Goal: Information Seeking & Learning: Understand process/instructions

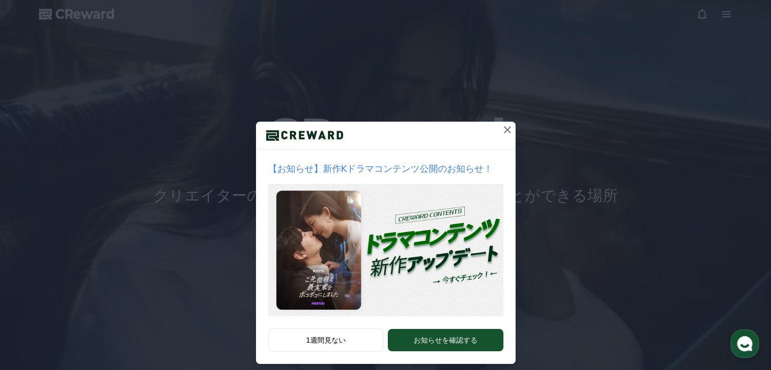
click at [503, 128] on icon at bounding box center [507, 130] width 12 height 12
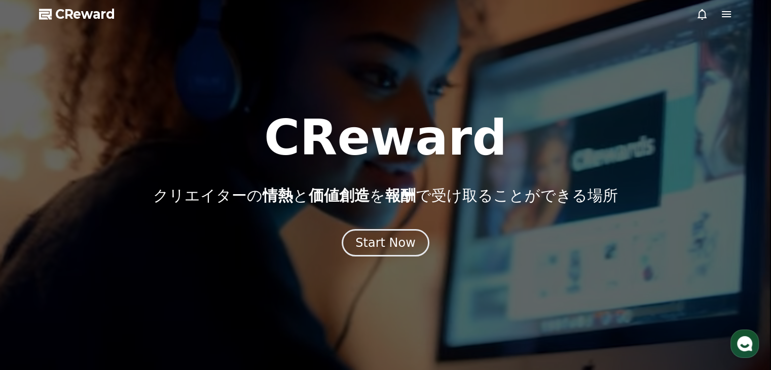
click at [726, 15] on icon at bounding box center [726, 14] width 12 height 12
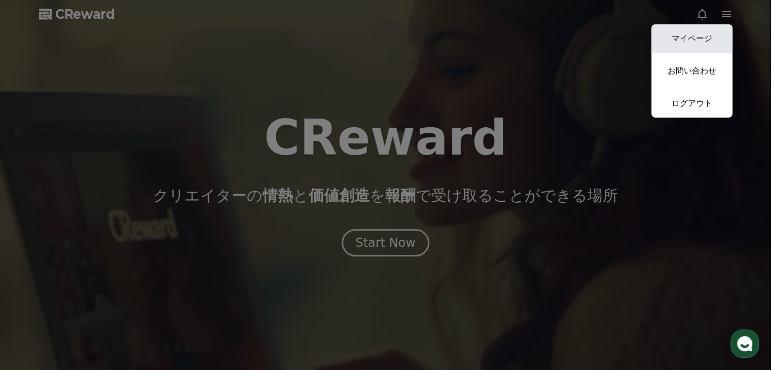
click at [702, 37] on link "マイページ" at bounding box center [691, 38] width 81 height 28
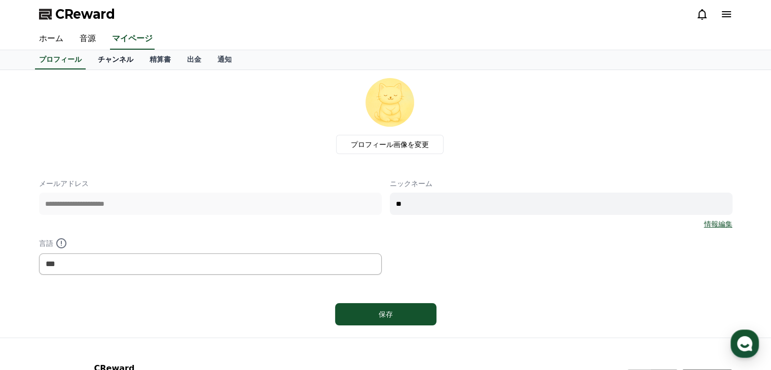
click at [103, 59] on link "チャンネル" at bounding box center [116, 59] width 52 height 19
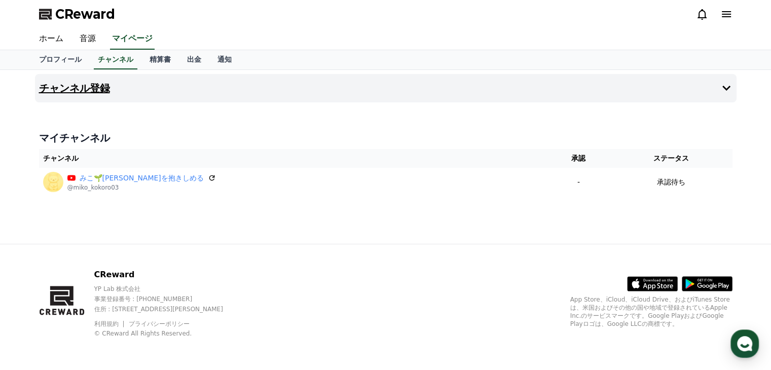
click at [91, 87] on h4 "チャンネル登録" at bounding box center [74, 88] width 71 height 11
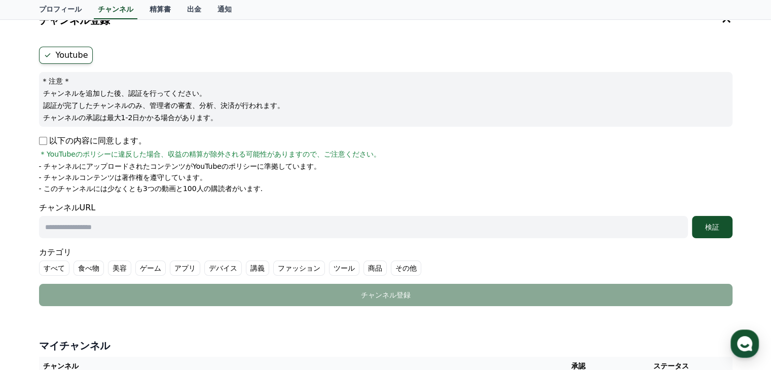
scroll to position [51, 0]
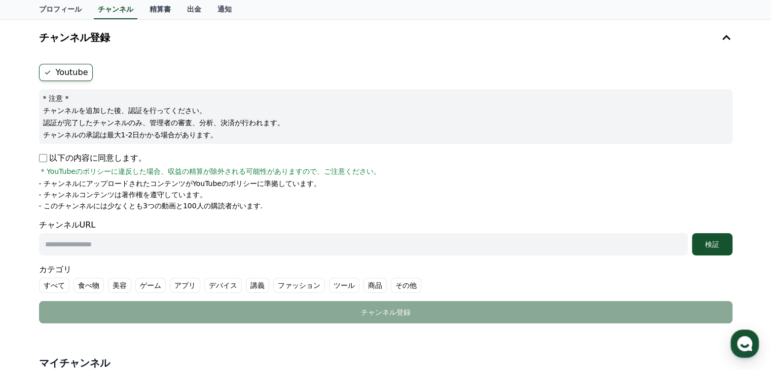
click at [75, 72] on label "Youtube" at bounding box center [66, 72] width 54 height 17
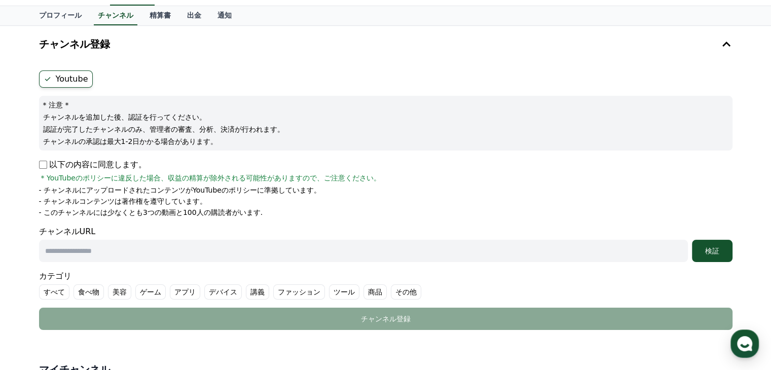
scroll to position [0, 0]
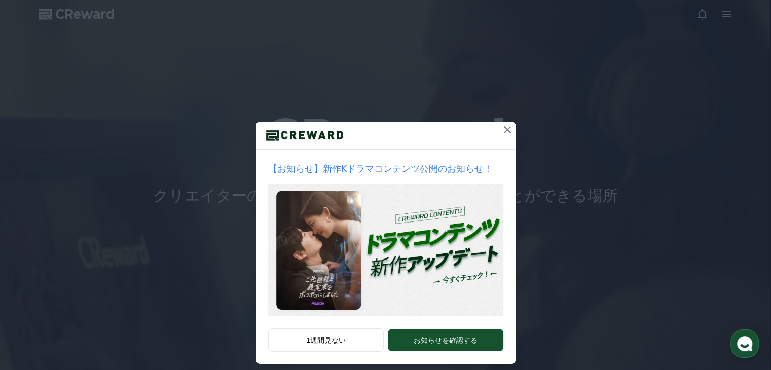
click at [382, 128] on icon at bounding box center [507, 130] width 12 height 12
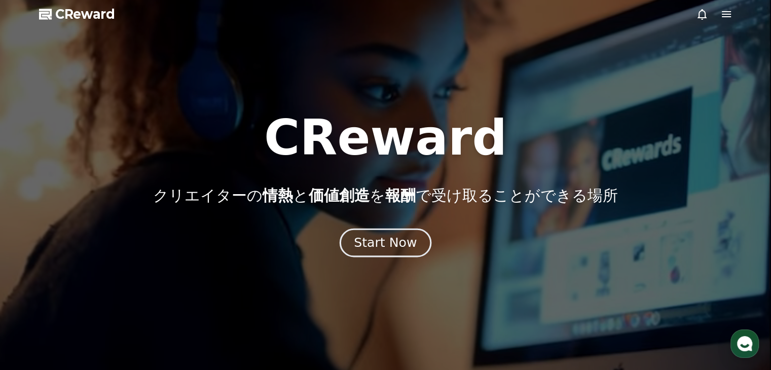
click at [382, 163] on div "Start Now" at bounding box center [385, 242] width 63 height 17
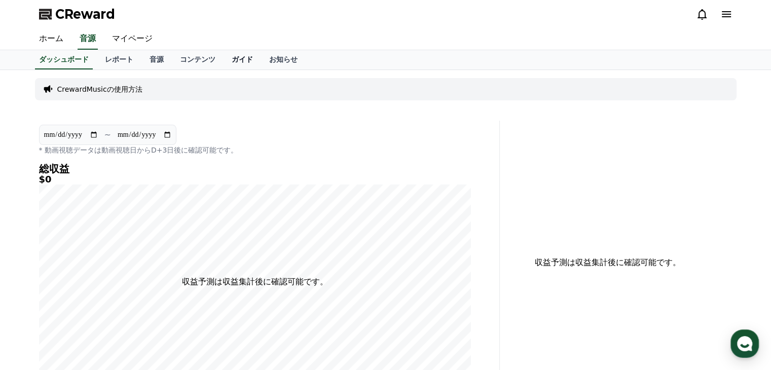
click at [224, 59] on link "ガイド" at bounding box center [243, 59] width 38 height 19
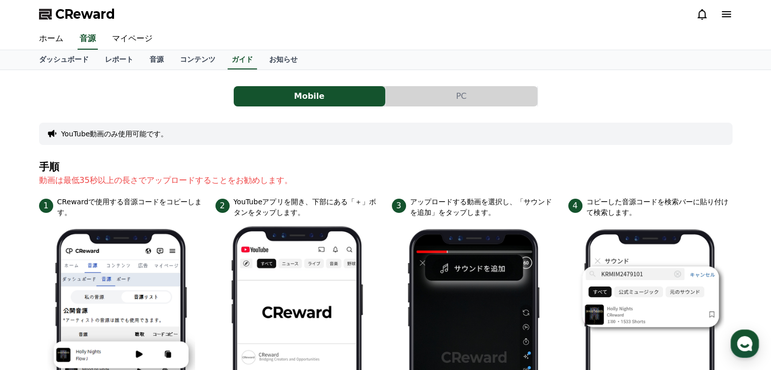
click at [382, 96] on button "PC" at bounding box center [462, 96] width 152 height 20
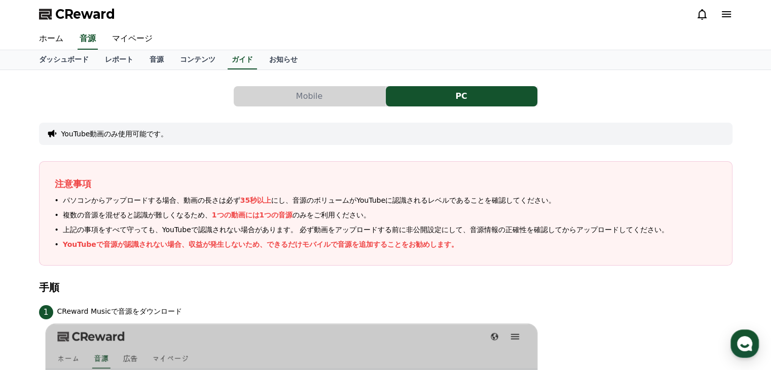
drag, startPoint x: 759, startPoint y: 1, endPoint x: 553, endPoint y: 22, distance: 206.8
click at [382, 22] on div "CReward" at bounding box center [386, 14] width 710 height 28
click at [261, 60] on link "お知らせ" at bounding box center [283, 59] width 45 height 19
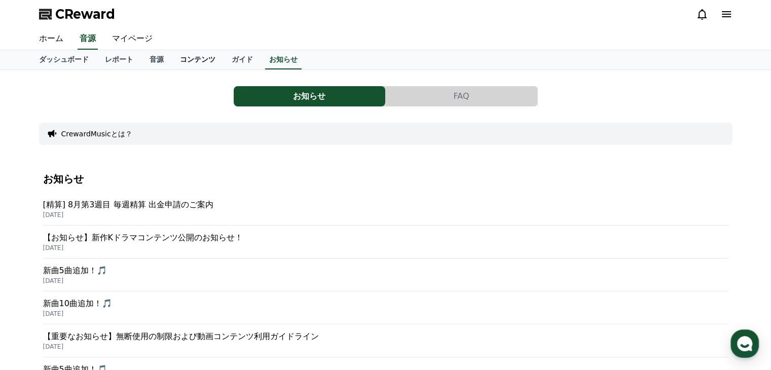
click at [172, 61] on link "コンテンツ" at bounding box center [198, 59] width 52 height 19
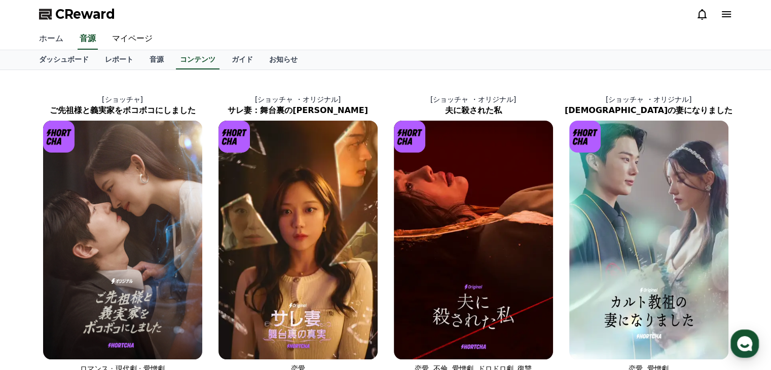
click at [51, 43] on link "ホーム" at bounding box center [51, 38] width 41 height 21
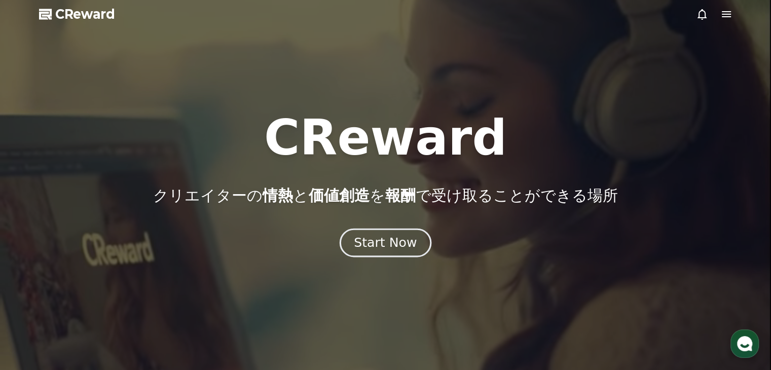
click at [382, 163] on div "Start Now" at bounding box center [385, 242] width 63 height 17
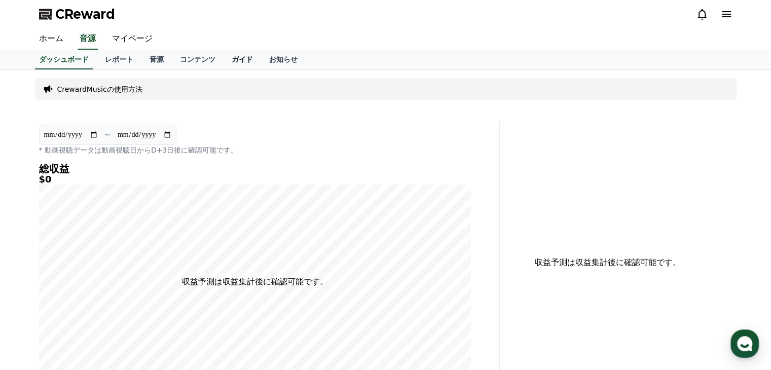
click at [224, 59] on link "ガイド" at bounding box center [243, 59] width 38 height 19
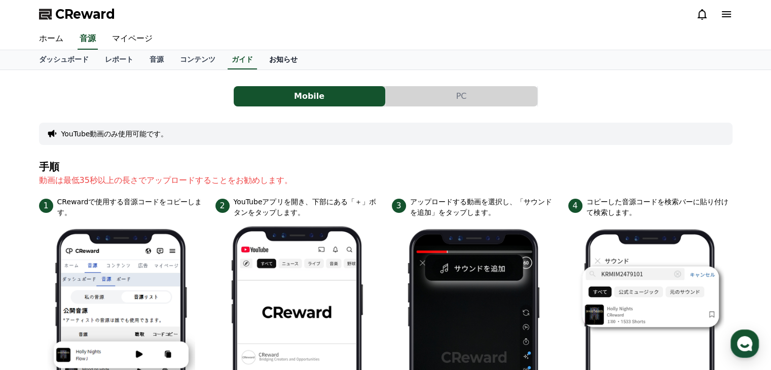
click at [261, 61] on link "お知らせ" at bounding box center [283, 59] width 45 height 19
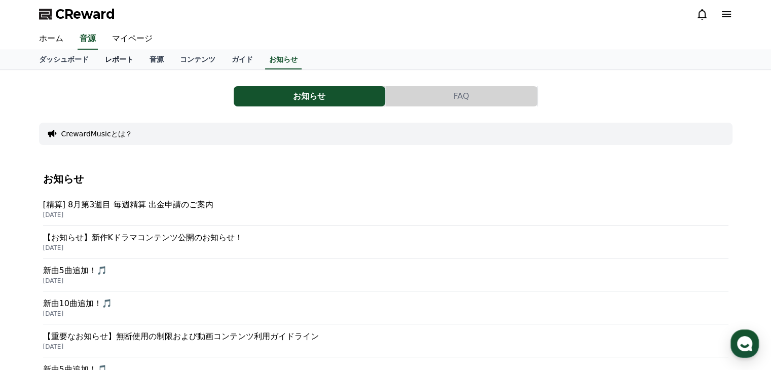
click at [103, 59] on link "レポート" at bounding box center [119, 59] width 45 height 19
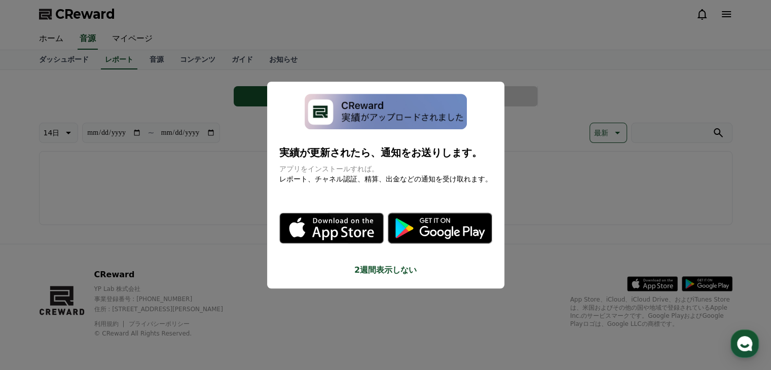
click at [382, 163] on button "close modal" at bounding box center [385, 185] width 771 height 370
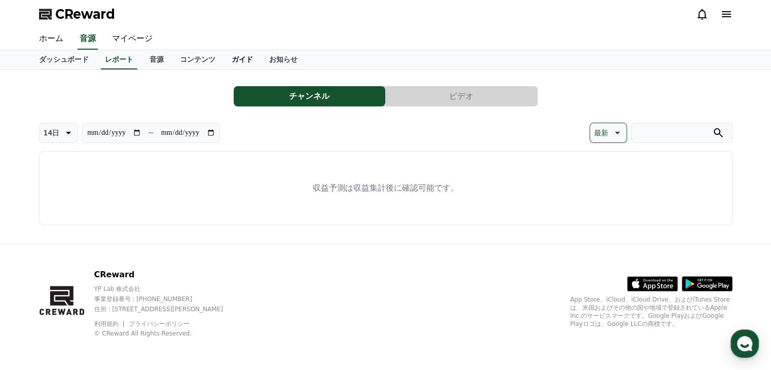
click at [224, 59] on link "ガイド" at bounding box center [243, 59] width 38 height 19
